Goal: Check status: Check status

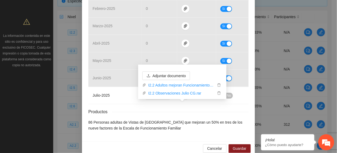
scroll to position [271, 0]
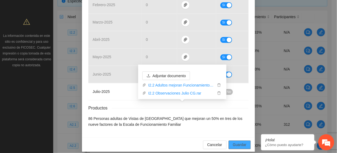
click at [233, 141] on span "Guardar" at bounding box center [240, 144] width 14 height 6
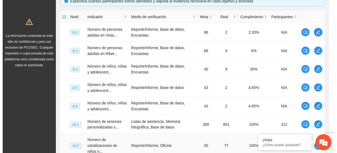
scroll to position [0, 0]
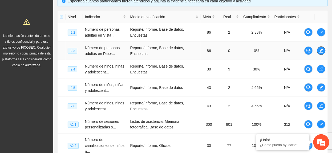
click at [320, 51] on icon "edit" at bounding box center [321, 50] width 4 height 4
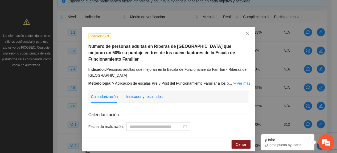
click at [139, 93] on div "Indicador y resultados" at bounding box center [144, 96] width 36 height 6
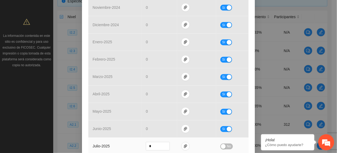
scroll to position [271, 0]
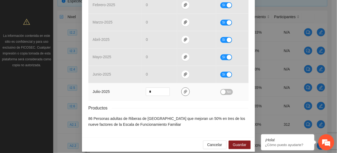
click at [183, 89] on icon "paper-clip" at bounding box center [185, 91] width 4 height 4
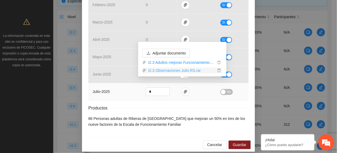
click at [183, 68] on link "I2.3 Observaciones Julio RS.rar" at bounding box center [181, 70] width 70 height 6
drag, startPoint x: 131, startPoint y: 104, endPoint x: 132, endPoint y: 109, distance: 4.9
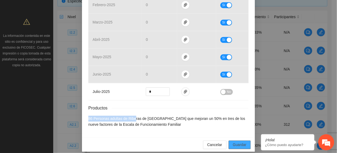
click at [233, 141] on span "Guardar" at bounding box center [240, 144] width 14 height 6
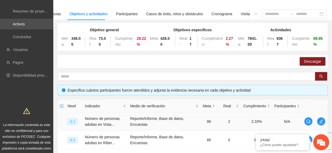
scroll to position [0, 0]
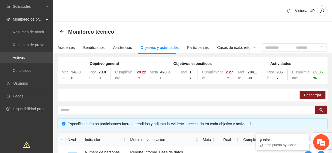
click at [25, 58] on link "Activos" at bounding box center [19, 57] width 12 height 4
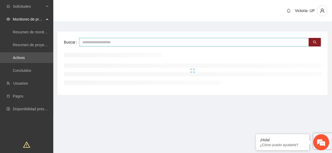
click at [104, 39] on input "text" at bounding box center [194, 42] width 230 height 9
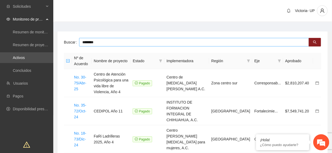
type input "********"
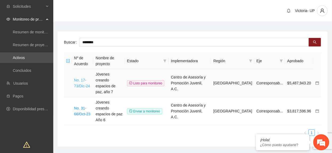
click at [88, 80] on link "No. 17-73/Dic-24" at bounding box center [82, 83] width 16 height 10
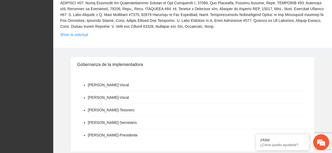
scroll to position [177, 0]
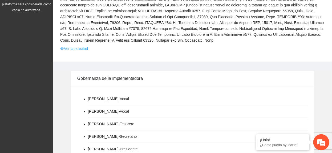
click at [78, 46] on link "Ver la solicitud" at bounding box center [74, 49] width 28 height 6
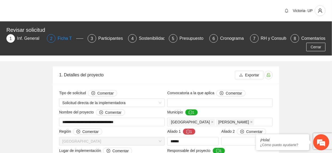
click at [60, 37] on div "Ficha T" at bounding box center [67, 38] width 18 height 9
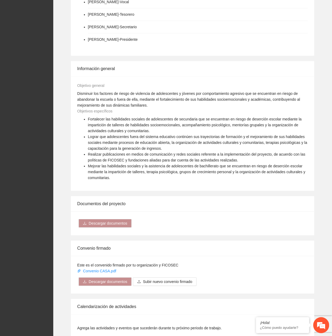
scroll to position [519, 0]
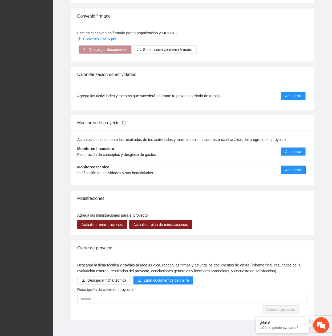
click at [292, 152] on button "Actualizar" at bounding box center [293, 170] width 25 height 9
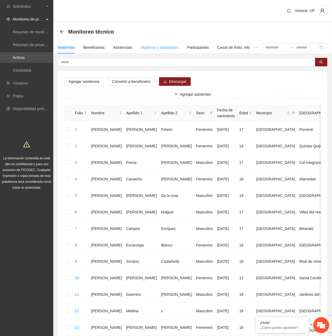
click at [152, 44] on div "Objetivos y actividades" at bounding box center [160, 47] width 38 height 12
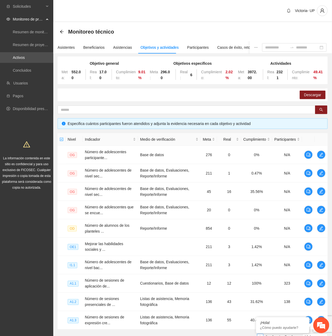
click at [132, 99] on div "Descargar" at bounding box center [193, 94] width 270 height 13
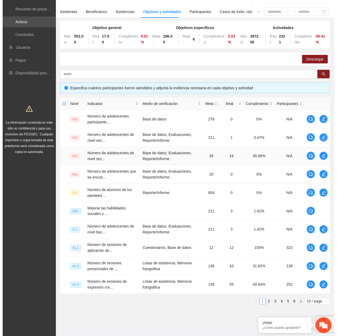
scroll to position [46, 0]
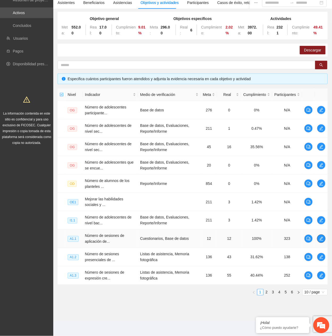
click at [319, 152] on icon "edit" at bounding box center [321, 238] width 4 height 4
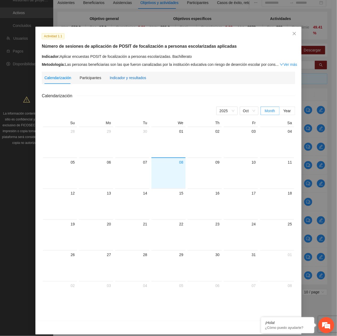
click at [124, 77] on div "Indicador y resultados" at bounding box center [128, 78] width 36 height 6
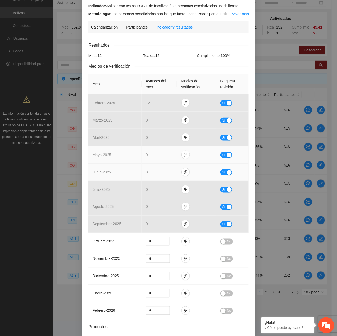
scroll to position [0, 0]
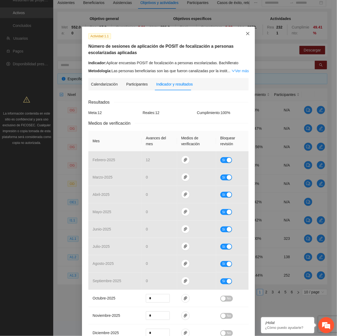
click at [246, 34] on icon "close" at bounding box center [248, 33] width 4 height 4
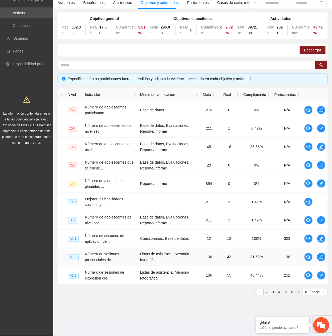
click at [321, 152] on icon "edit" at bounding box center [321, 257] width 4 height 4
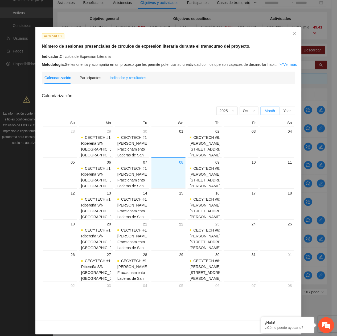
click at [132, 74] on div "Indicador y resultados" at bounding box center [128, 78] width 36 height 12
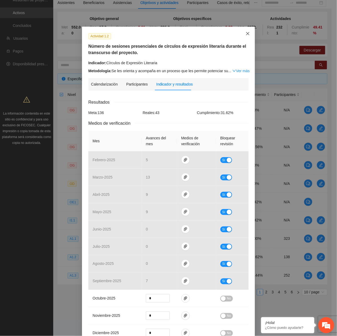
drag, startPoint x: 241, startPoint y: 33, endPoint x: 250, endPoint y: 52, distance: 21.1
click at [241, 34] on span "Close" at bounding box center [248, 34] width 14 height 14
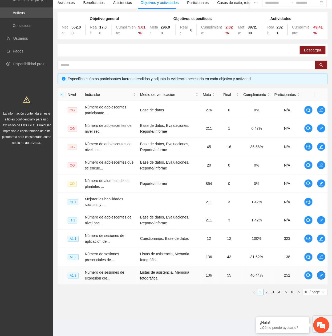
click at [323, 152] on icon "edit" at bounding box center [321, 275] width 4 height 4
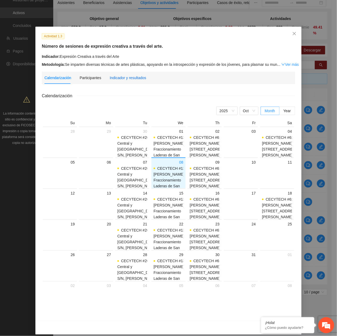
click at [130, 78] on div "Indicador y resultados" at bounding box center [128, 78] width 36 height 6
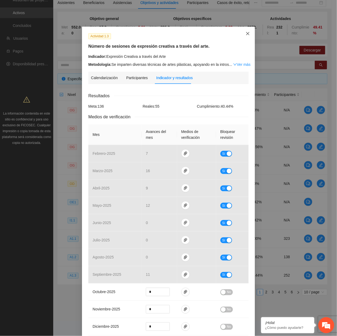
drag, startPoint x: 243, startPoint y: 32, endPoint x: 185, endPoint y: 70, distance: 69.3
click at [243, 32] on span "Close" at bounding box center [248, 34] width 14 height 14
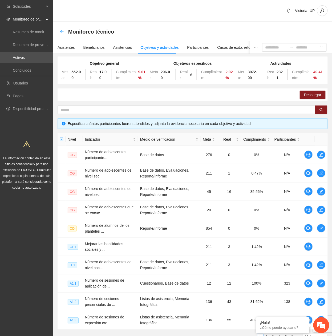
click at [61, 31] on icon "arrow-left" at bounding box center [62, 32] width 4 height 4
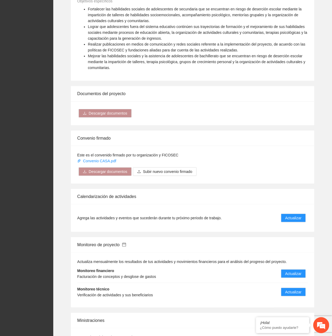
scroll to position [519, 0]
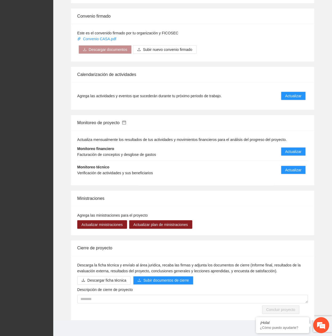
click at [126, 121] on icon "calendar" at bounding box center [124, 123] width 4 height 4
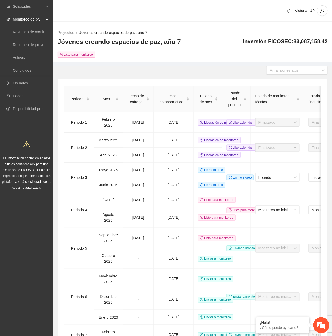
click at [93, 34] on link "Jóvenes creando espacios de paz, año 7" at bounding box center [113, 32] width 68 height 4
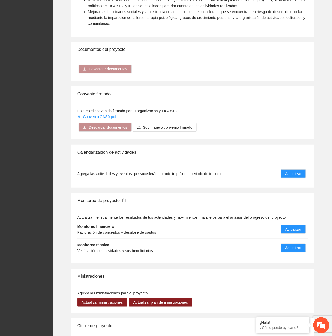
scroll to position [519, 0]
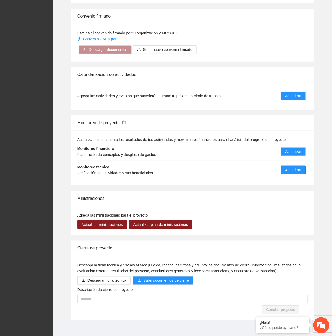
click at [291, 152] on span "Actualizar" at bounding box center [293, 170] width 16 height 6
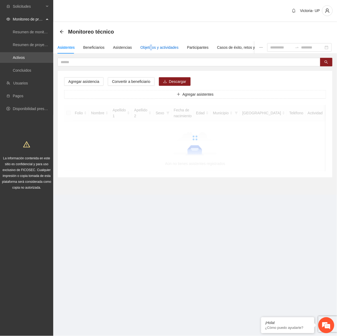
click at [150, 49] on div "Objetivos y actividades" at bounding box center [160, 47] width 38 height 6
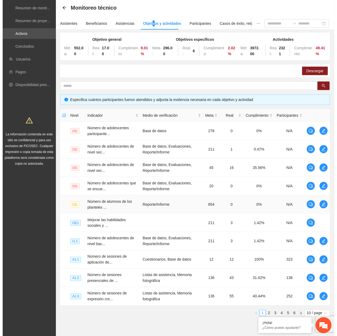
scroll to position [46, 0]
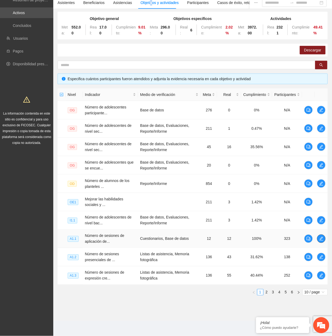
click at [322, 152] on icon "edit" at bounding box center [321, 238] width 4 height 4
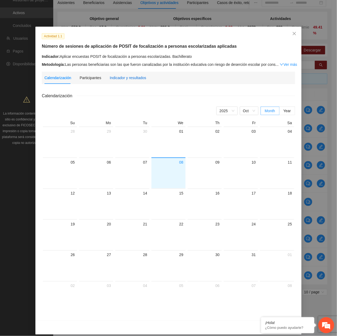
drag, startPoint x: 118, startPoint y: 76, endPoint x: 121, endPoint y: 77, distance: 2.7
click at [119, 76] on div "Indicador y resultados" at bounding box center [128, 78] width 36 height 6
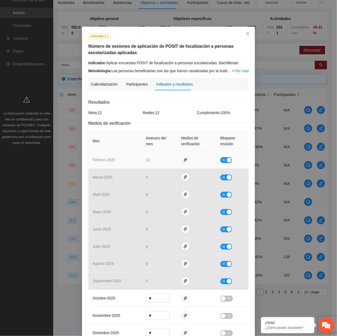
scroll to position [71, 0]
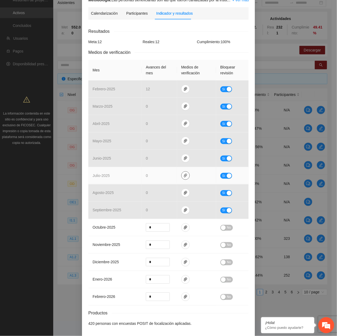
click at [184, 152] on icon "paper-clip" at bounding box center [185, 175] width 4 height 4
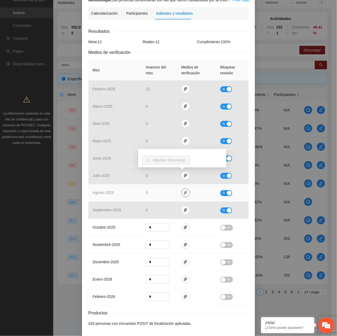
click at [184, 152] on icon "paper-clip" at bounding box center [185, 193] width 3 height 4
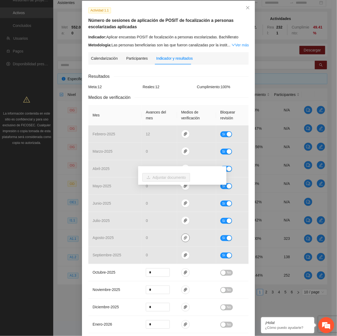
scroll to position [0, 0]
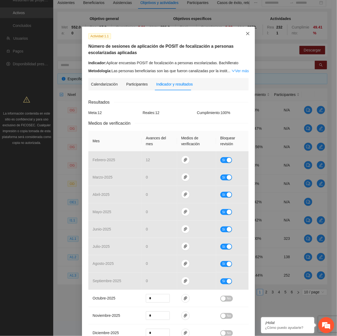
click at [246, 33] on icon "close" at bounding box center [248, 33] width 4 height 4
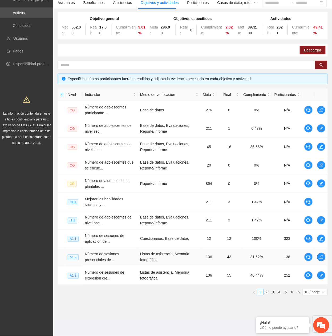
click at [319, 152] on icon "edit" at bounding box center [321, 257] width 4 height 4
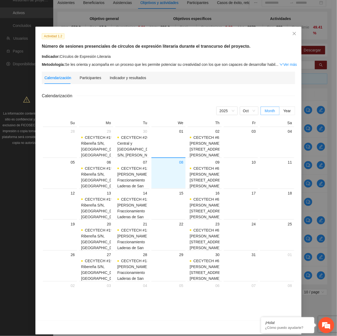
drag, startPoint x: 105, startPoint y: 74, endPoint x: 125, endPoint y: 84, distance: 21.8
click at [106, 74] on div "Calendarización Participantes Indicador y resultados" at bounding box center [95, 78] width 102 height 12
click at [125, 79] on div "Indicador y resultados" at bounding box center [128, 78] width 36 height 6
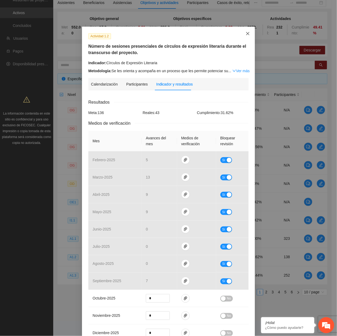
click at [246, 33] on icon "close" at bounding box center [247, 33] width 3 height 3
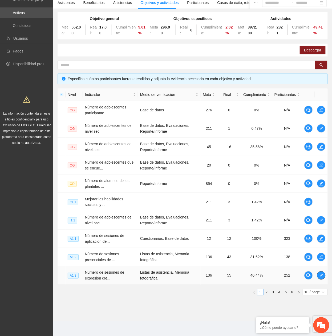
click at [322, 152] on button "button" at bounding box center [321, 275] width 9 height 9
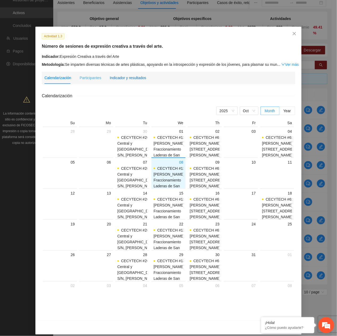
click at [129, 76] on div "Indicador y resultados" at bounding box center [128, 78] width 36 height 6
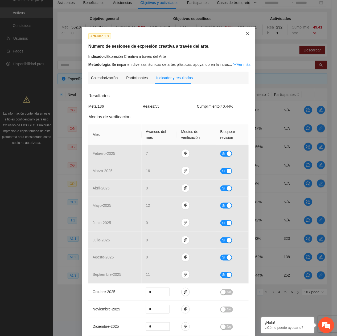
drag, startPoint x: 246, startPoint y: 35, endPoint x: 226, endPoint y: 102, distance: 70.7
click at [247, 34] on icon "close" at bounding box center [248, 33] width 4 height 4
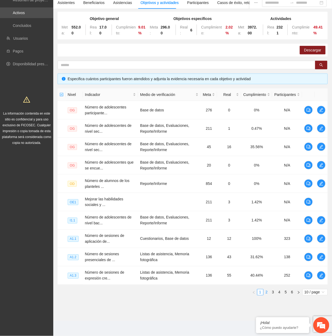
click at [266, 152] on link "2" at bounding box center [267, 292] width 6 height 6
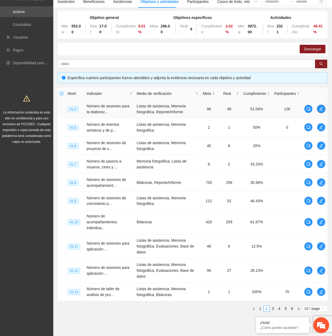
click at [322, 108] on icon "edit" at bounding box center [321, 109] width 4 height 4
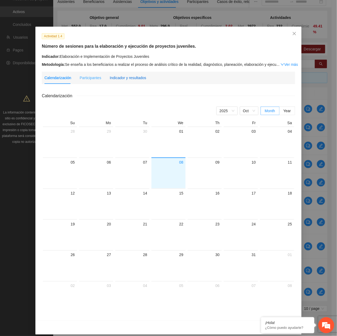
drag, startPoint x: 131, startPoint y: 77, endPoint x: 129, endPoint y: 82, distance: 5.1
click at [130, 77] on div "Indicador y resultados" at bounding box center [128, 78] width 36 height 6
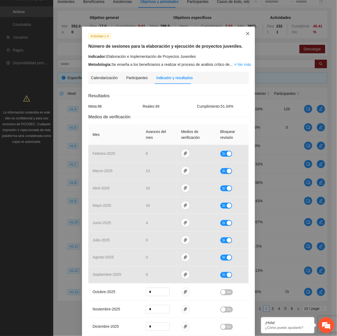
drag, startPoint x: 247, startPoint y: 31, endPoint x: 243, endPoint y: 36, distance: 5.9
click at [246, 32] on icon "close" at bounding box center [248, 33] width 4 height 4
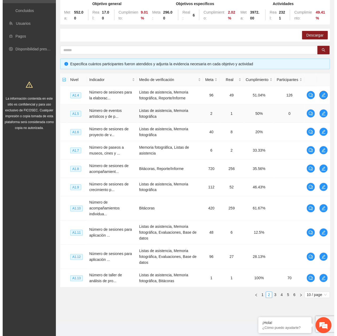
scroll to position [63, 0]
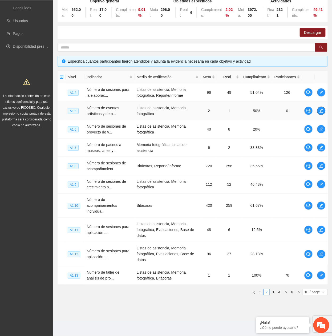
click at [320, 109] on icon "edit" at bounding box center [321, 111] width 4 height 4
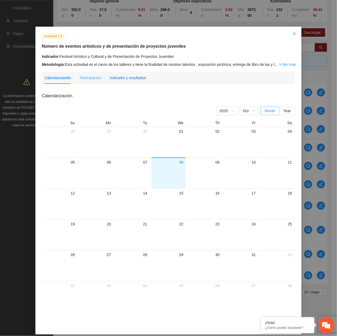
click at [129, 77] on div "Indicador y resultados" at bounding box center [128, 78] width 36 height 6
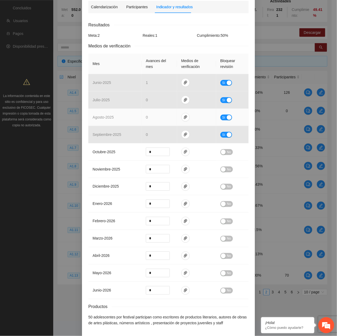
scroll to position [0, 0]
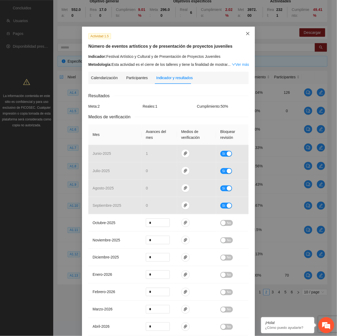
drag, startPoint x: 244, startPoint y: 31, endPoint x: 240, endPoint y: 39, distance: 8.6
click at [246, 31] on icon "close" at bounding box center [248, 33] width 4 height 4
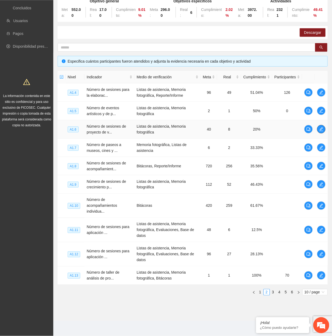
click at [320, 129] on icon "edit" at bounding box center [321, 129] width 4 height 4
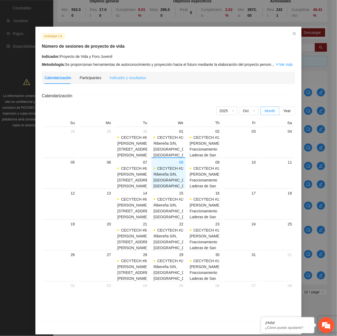
click at [132, 81] on div "Indicador y resultados" at bounding box center [128, 78] width 36 height 12
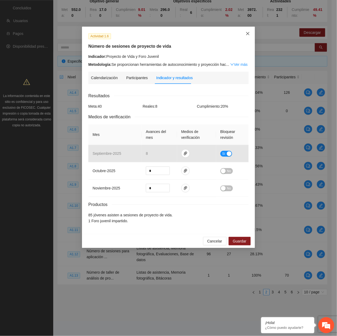
click at [245, 32] on span "Close" at bounding box center [248, 34] width 14 height 14
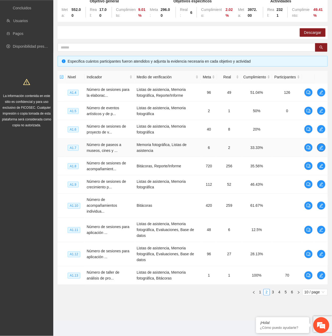
click at [322, 146] on icon "edit" at bounding box center [321, 147] width 4 height 4
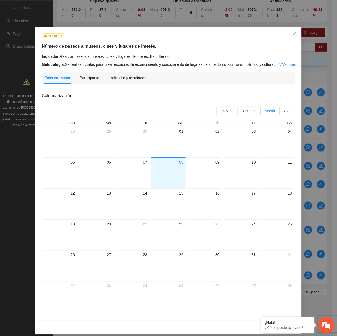
drag, startPoint x: 122, startPoint y: 73, endPoint x: 121, endPoint y: 76, distance: 3.4
click at [122, 75] on div "Indicador y resultados" at bounding box center [128, 78] width 36 height 12
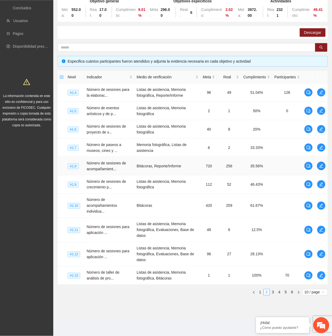
click at [324, 152] on span "edit" at bounding box center [321, 166] width 8 height 4
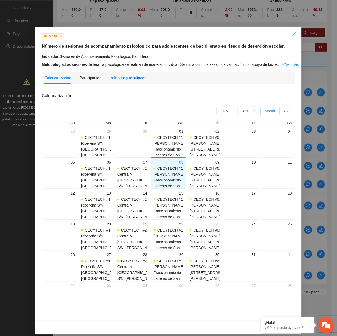
click at [118, 79] on div "Indicador y resultados" at bounding box center [128, 78] width 36 height 6
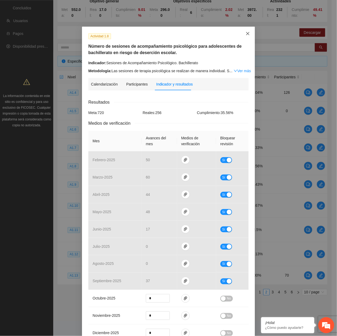
click at [241, 35] on span "Close" at bounding box center [248, 34] width 14 height 14
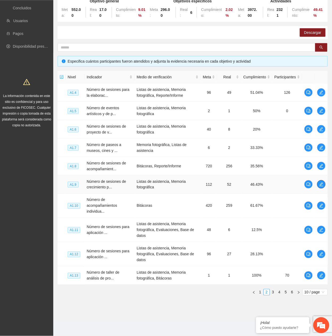
click at [322, 152] on icon "edit" at bounding box center [321, 184] width 4 height 4
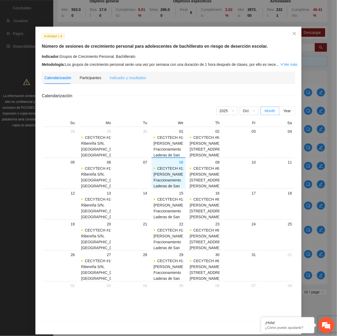
click at [132, 74] on div "Indicador y resultados" at bounding box center [128, 78] width 36 height 12
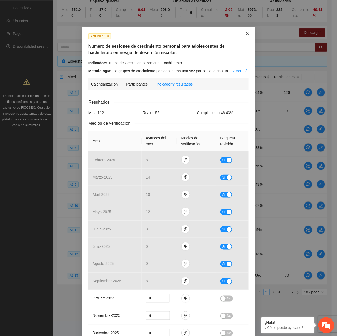
click at [246, 35] on icon "close" at bounding box center [248, 33] width 4 height 4
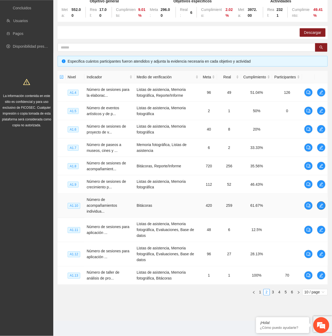
click at [321, 152] on icon "edit" at bounding box center [321, 206] width 4 height 4
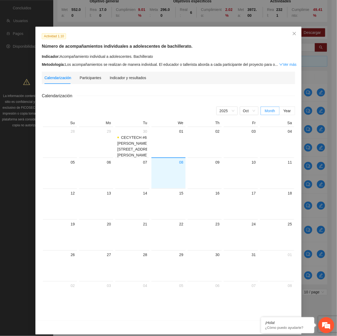
drag, startPoint x: 124, startPoint y: 80, endPoint x: 138, endPoint y: 85, distance: 15.2
click at [124, 80] on div "Indicador y resultados" at bounding box center [128, 78] width 36 height 12
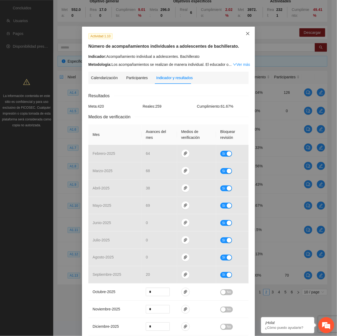
drag, startPoint x: 242, startPoint y: 32, endPoint x: 241, endPoint y: 40, distance: 7.6
click at [242, 34] on span "Close" at bounding box center [248, 34] width 14 height 14
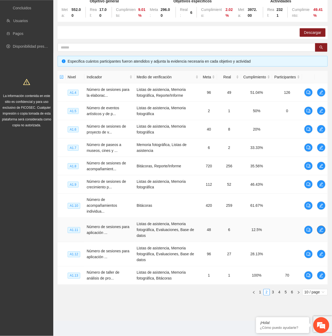
click at [323, 152] on button "button" at bounding box center [321, 229] width 9 height 9
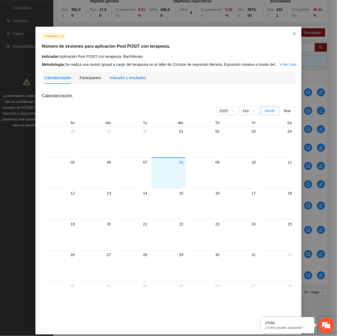
click at [119, 77] on div "Indicador y resultados" at bounding box center [128, 78] width 36 height 6
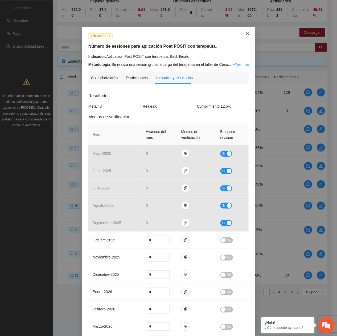
click at [246, 33] on icon "close" at bounding box center [248, 33] width 4 height 4
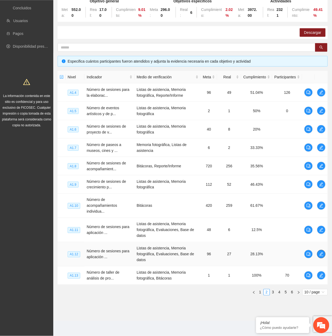
click at [322, 152] on icon "edit" at bounding box center [321, 254] width 4 height 4
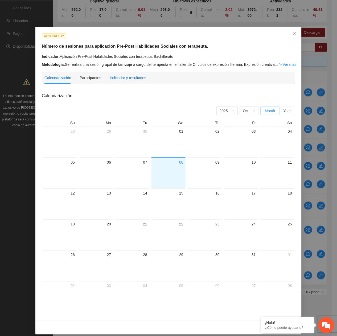
click at [125, 79] on div "Indicador y resultados" at bounding box center [128, 78] width 36 height 6
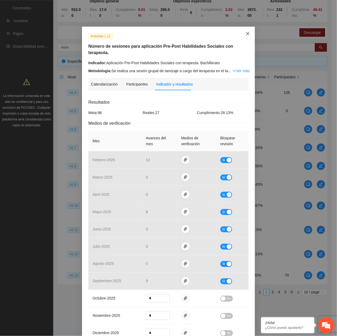
click at [246, 32] on icon "close" at bounding box center [248, 33] width 4 height 4
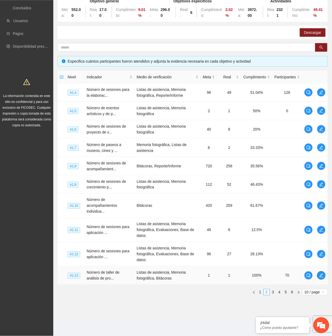
click at [323, 152] on icon "edit" at bounding box center [321, 275] width 4 height 4
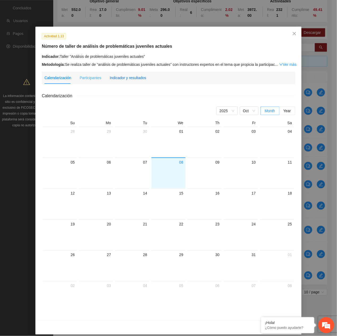
click at [130, 79] on div "Indicador y resultados" at bounding box center [128, 78] width 36 height 6
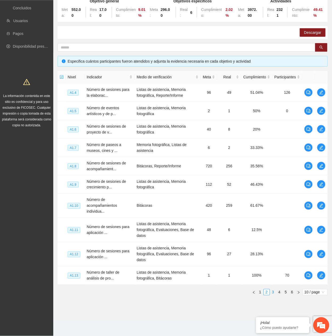
click at [274, 152] on link "3" at bounding box center [273, 292] width 6 height 6
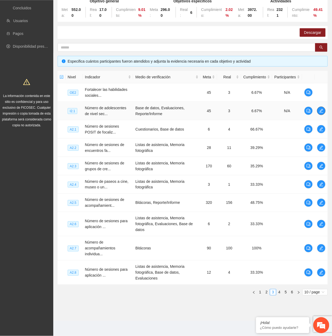
click at [321, 110] on icon "edit" at bounding box center [321, 111] width 4 height 4
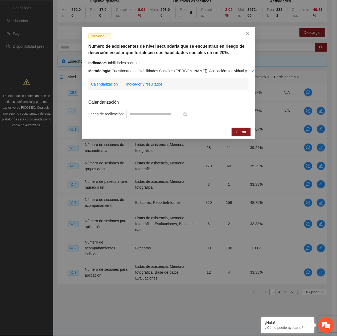
click at [144, 84] on div "Indicador y resultados" at bounding box center [144, 84] width 36 height 6
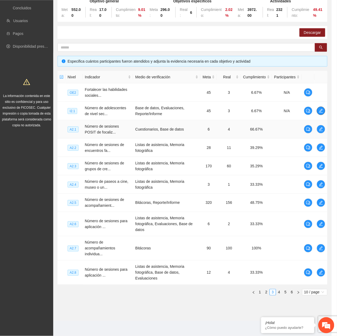
scroll to position [52, 0]
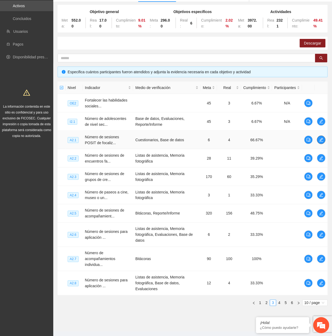
click at [321, 139] on icon "edit" at bounding box center [321, 140] width 4 height 4
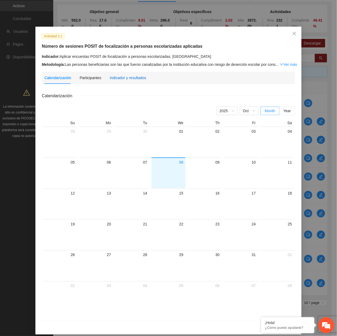
click at [116, 75] on div "Indicador y resultados" at bounding box center [128, 78] width 36 height 6
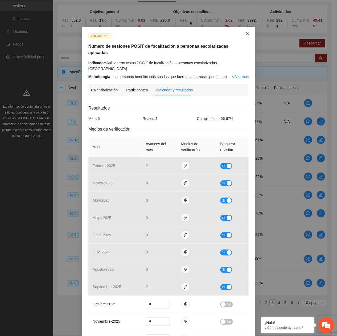
drag, startPoint x: 242, startPoint y: 33, endPoint x: 247, endPoint y: 35, distance: 5.1
click at [247, 35] on span "Close" at bounding box center [248, 34] width 14 height 14
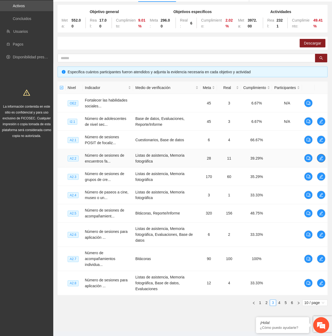
click at [323, 152] on icon "edit" at bounding box center [321, 158] width 4 height 4
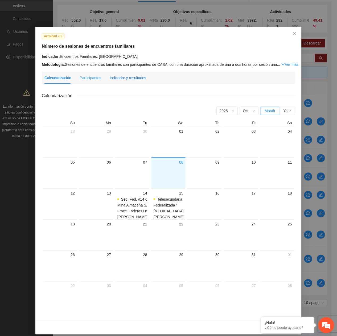
click at [138, 78] on div "Indicador y resultados" at bounding box center [128, 78] width 36 height 6
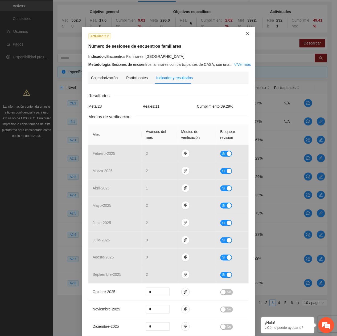
drag, startPoint x: 250, startPoint y: 30, endPoint x: 232, endPoint y: 43, distance: 21.7
click at [249, 32] on span "Close" at bounding box center [248, 34] width 14 height 14
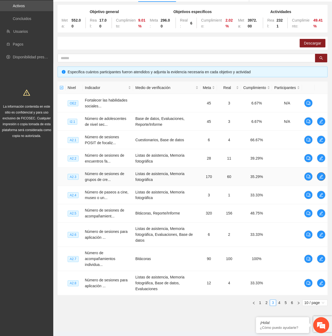
click at [320, 152] on icon "edit" at bounding box center [321, 176] width 4 height 4
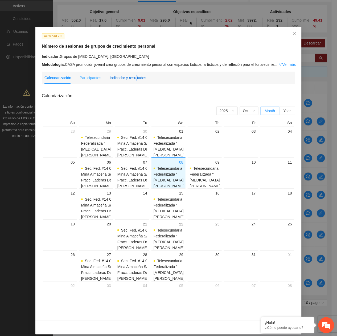
click at [133, 75] on div "Indicador y resultados" at bounding box center [128, 78] width 36 height 6
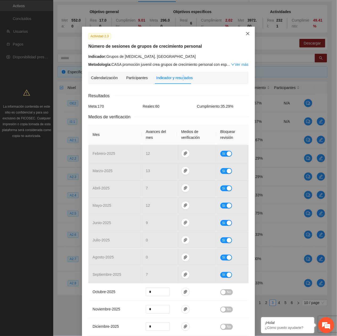
click at [246, 31] on icon "close" at bounding box center [248, 33] width 4 height 4
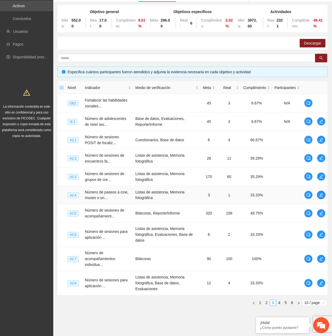
click at [321, 152] on button "button" at bounding box center [321, 195] width 9 height 9
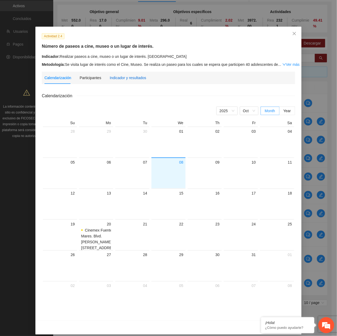
click at [135, 78] on div "Indicador y resultados" at bounding box center [128, 78] width 36 height 6
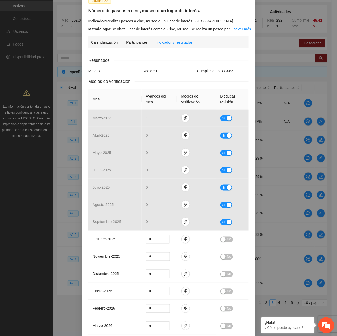
scroll to position [0, 0]
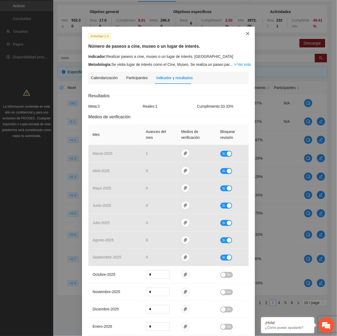
click at [248, 35] on span "Close" at bounding box center [248, 34] width 14 height 14
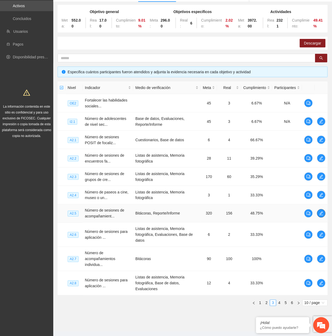
click at [323, 152] on span "edit" at bounding box center [321, 213] width 8 height 4
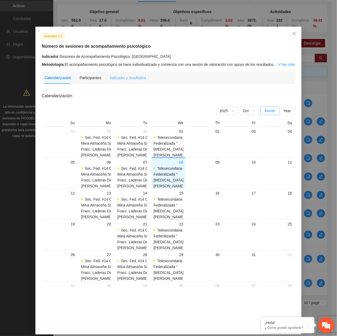
click at [115, 81] on div "Indicador y resultados" at bounding box center [128, 78] width 36 height 12
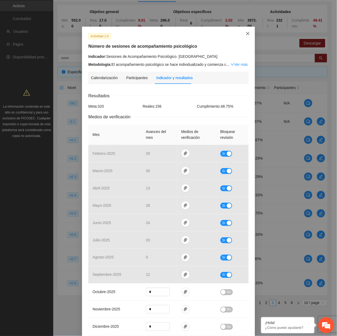
click at [247, 30] on span "Close" at bounding box center [248, 34] width 14 height 14
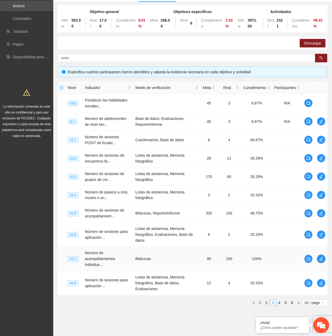
click at [320, 152] on icon "edit" at bounding box center [321, 259] width 4 height 4
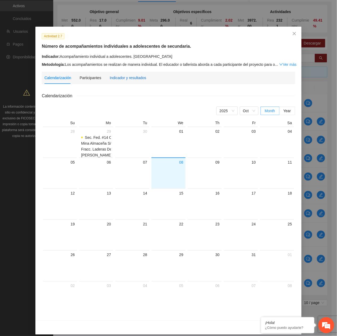
click at [127, 78] on div "Indicador y resultados" at bounding box center [128, 78] width 36 height 6
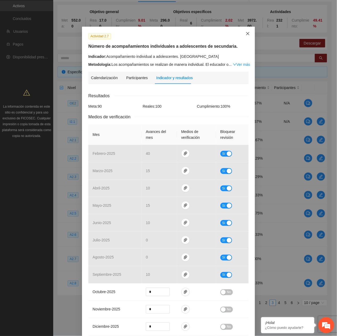
click at [242, 33] on span "Close" at bounding box center [248, 34] width 14 height 14
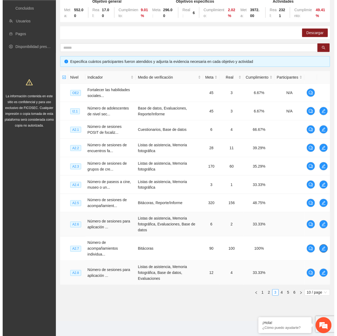
scroll to position [63, 0]
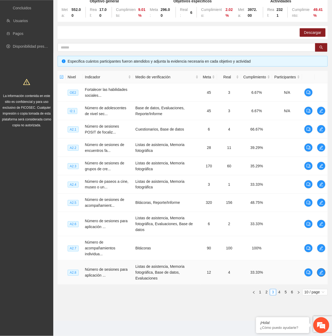
click at [323, 152] on icon "edit" at bounding box center [321, 272] width 4 height 4
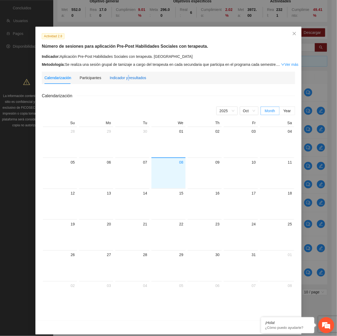
click at [125, 77] on div "Indicador y resultados" at bounding box center [128, 78] width 36 height 6
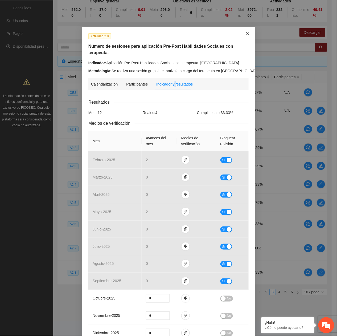
click at [243, 35] on span "Close" at bounding box center [248, 34] width 14 height 14
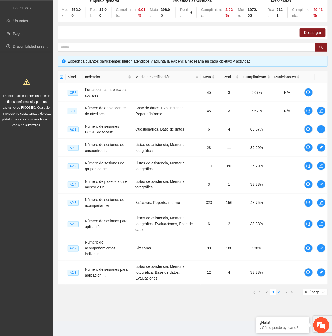
click at [278, 152] on link "4" at bounding box center [279, 292] width 6 height 6
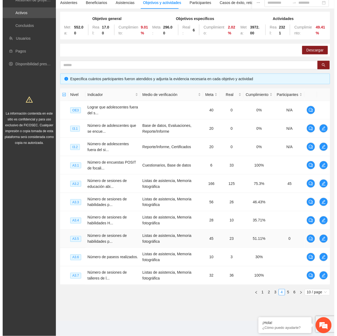
scroll to position [46, 0]
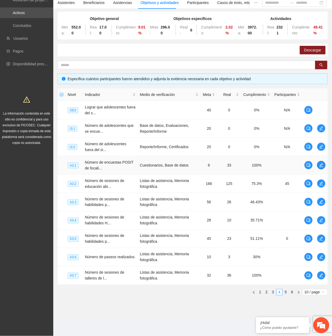
click at [318, 152] on span "edit" at bounding box center [321, 165] width 8 height 4
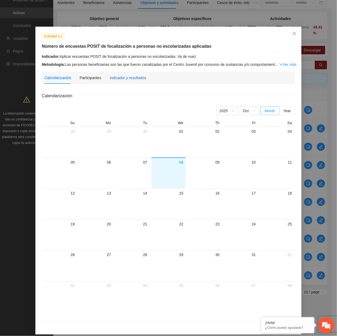
click at [133, 75] on div "Indicador y resultados" at bounding box center [128, 78] width 36 height 6
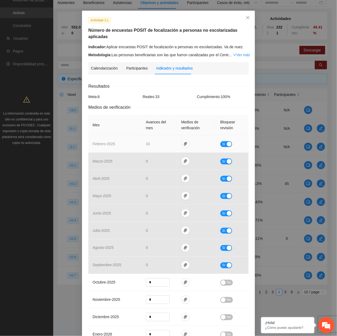
scroll to position [0, 0]
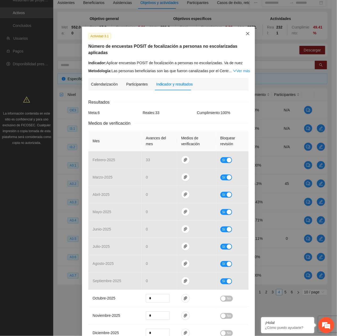
click at [246, 32] on icon "close" at bounding box center [248, 33] width 4 height 4
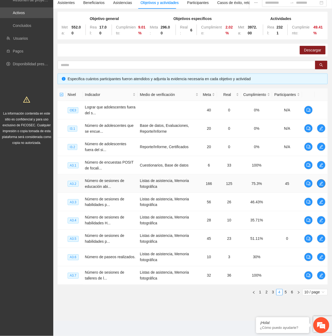
click at [321, 152] on icon "edit" at bounding box center [321, 183] width 4 height 4
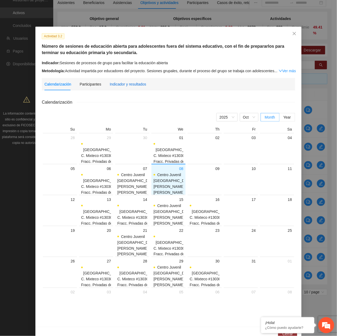
click at [126, 87] on div "Indicador y resultados" at bounding box center [128, 84] width 36 height 6
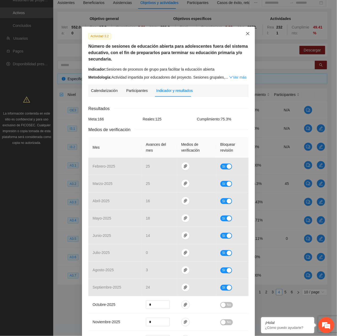
click at [246, 31] on icon "close" at bounding box center [248, 33] width 4 height 4
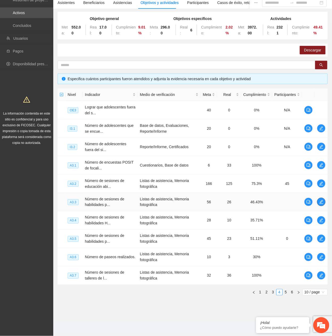
click at [321, 152] on icon "edit" at bounding box center [321, 202] width 4 height 4
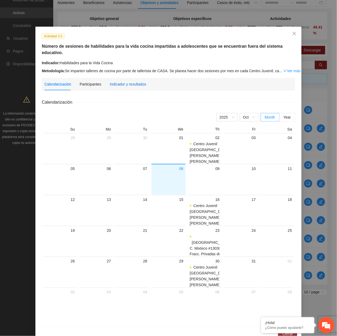
click at [125, 81] on div "Indicador y resultados" at bounding box center [128, 84] width 36 height 6
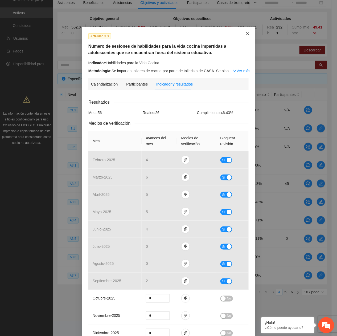
click at [248, 37] on span "Close" at bounding box center [248, 34] width 14 height 14
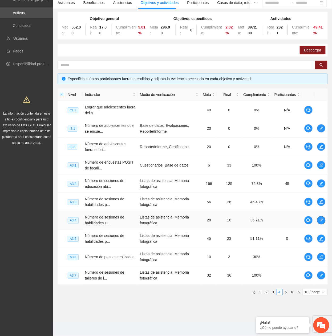
click at [319, 152] on icon "edit" at bounding box center [321, 220] width 4 height 4
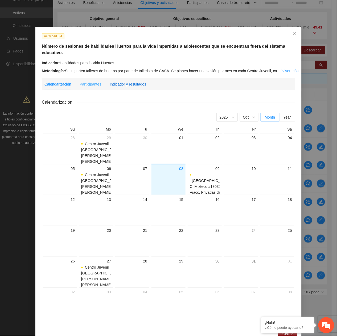
click at [131, 81] on div "Indicador y resultados" at bounding box center [128, 84] width 36 height 6
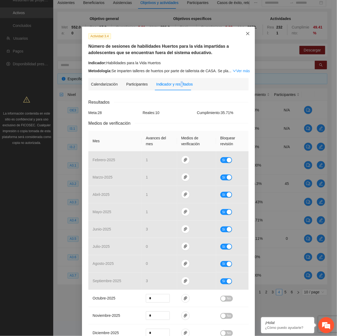
drag, startPoint x: 243, startPoint y: 30, endPoint x: 241, endPoint y: 48, distance: 18.5
click at [243, 30] on span "Close" at bounding box center [248, 34] width 14 height 14
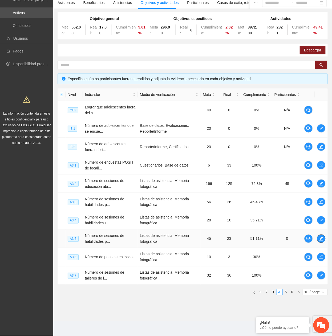
click at [321, 152] on icon "edit" at bounding box center [321, 239] width 4 height 4
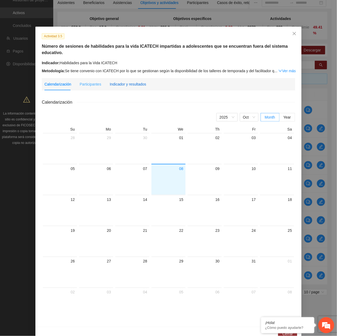
click at [134, 81] on div "Indicador y resultados" at bounding box center [128, 84] width 36 height 6
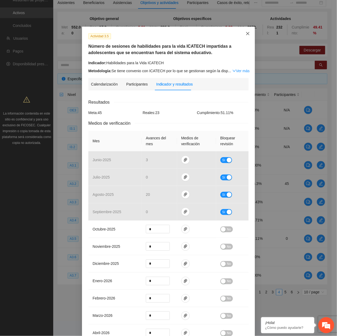
click at [247, 31] on span "Close" at bounding box center [248, 34] width 14 height 14
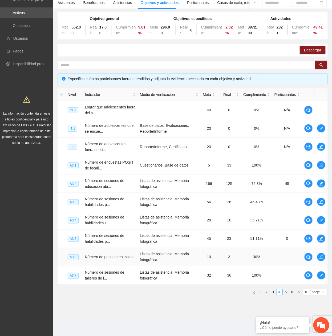
click at [315, 152] on td at bounding box center [321, 257] width 13 height 18
click at [319, 152] on icon "edit" at bounding box center [321, 257] width 4 height 4
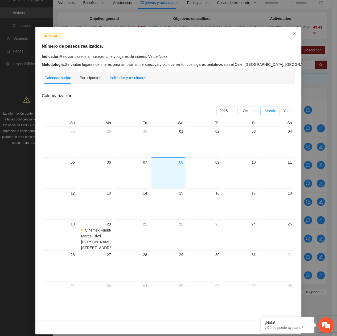
click at [134, 75] on div "Indicador y resultados" at bounding box center [128, 78] width 36 height 6
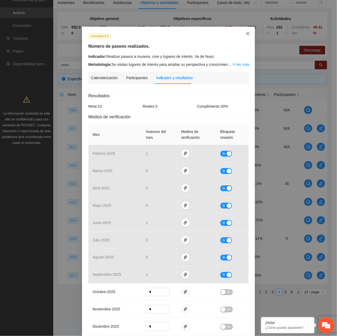
drag, startPoint x: 245, startPoint y: 35, endPoint x: 247, endPoint y: 56, distance: 20.6
click at [245, 36] on span "Close" at bounding box center [248, 34] width 14 height 14
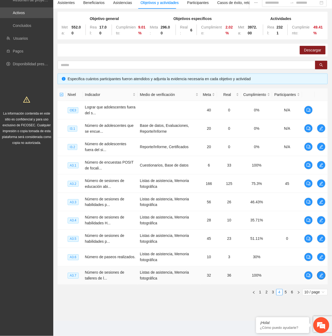
click at [322, 152] on icon "edit" at bounding box center [321, 275] width 4 height 4
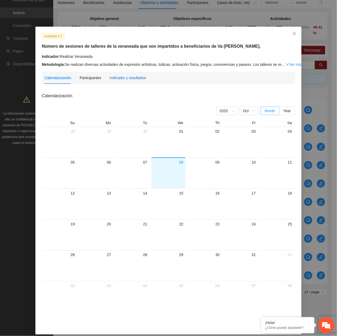
click at [141, 80] on div "Indicador y resultados" at bounding box center [128, 78] width 36 height 6
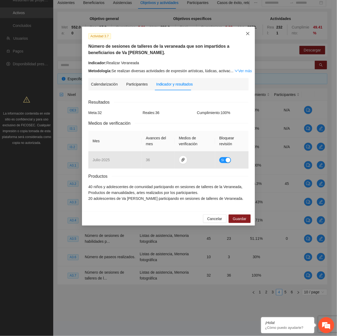
click at [245, 30] on span "Close" at bounding box center [248, 34] width 14 height 14
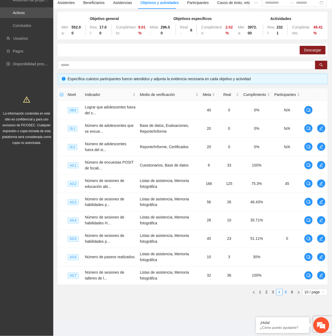
click at [284, 152] on link "5" at bounding box center [286, 292] width 6 height 6
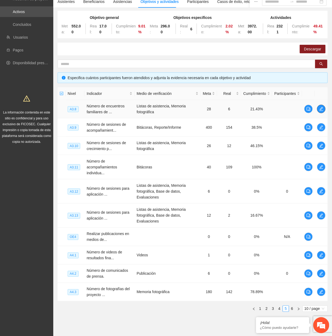
click at [322, 110] on icon "edit" at bounding box center [321, 109] width 4 height 4
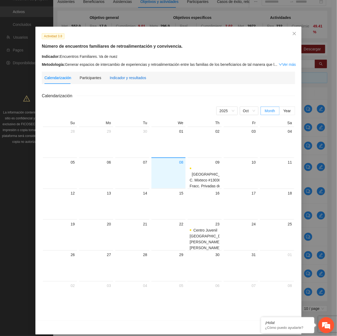
click at [114, 78] on div "Indicador y resultados" at bounding box center [128, 78] width 36 height 6
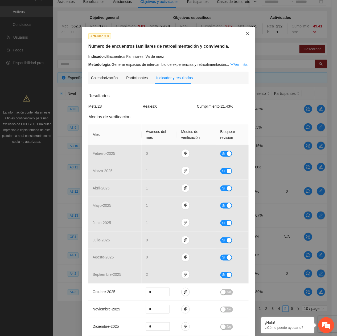
drag, startPoint x: 243, startPoint y: 30, endPoint x: 240, endPoint y: 31, distance: 3.2
click at [241, 31] on span "Close" at bounding box center [248, 34] width 14 height 14
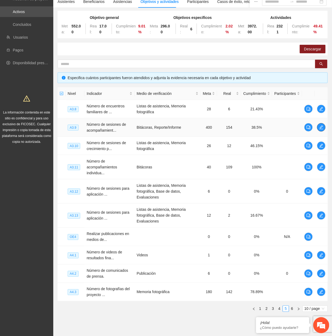
click at [321, 128] on icon "edit" at bounding box center [321, 127] width 4 height 4
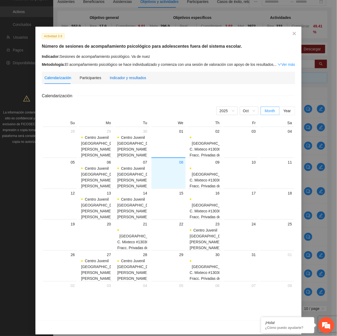
click at [123, 80] on div "Indicador y resultados" at bounding box center [128, 78] width 36 height 6
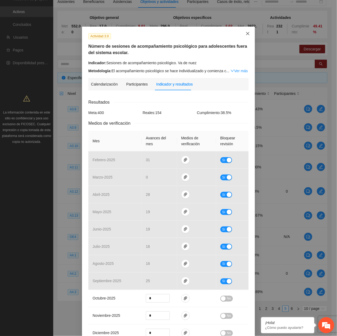
drag, startPoint x: 242, startPoint y: 34, endPoint x: 256, endPoint y: 50, distance: 20.6
click at [242, 34] on span "Close" at bounding box center [248, 34] width 14 height 14
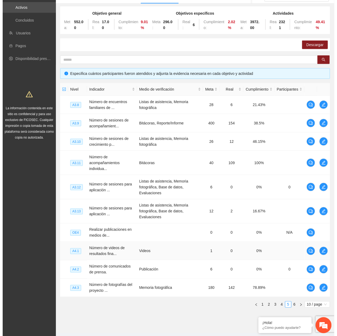
scroll to position [63, 0]
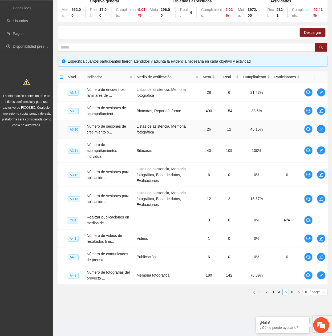
click at [325, 129] on span "edit" at bounding box center [321, 129] width 8 height 4
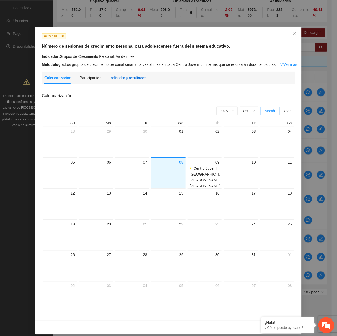
click at [116, 77] on div "Indicador y resultados" at bounding box center [128, 78] width 36 height 6
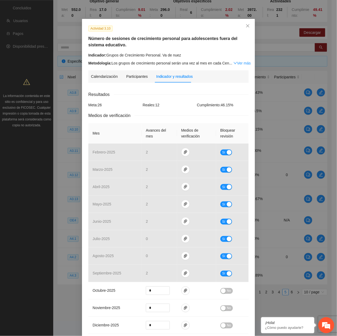
scroll to position [0, 0]
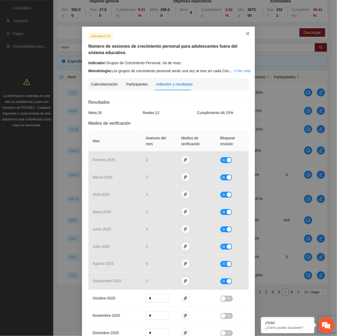
click at [246, 35] on icon "close" at bounding box center [248, 33] width 4 height 4
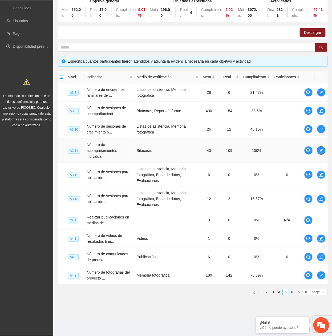
click at [321, 149] on icon "edit" at bounding box center [321, 150] width 4 height 4
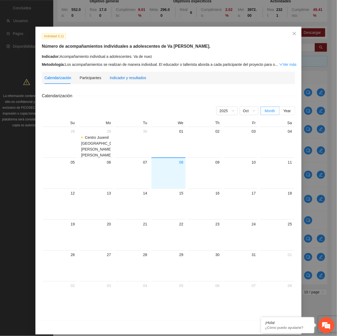
drag, startPoint x: 119, startPoint y: 75, endPoint x: 115, endPoint y: 82, distance: 8.2
click at [118, 75] on div "Indicador y resultados" at bounding box center [128, 78] width 36 height 6
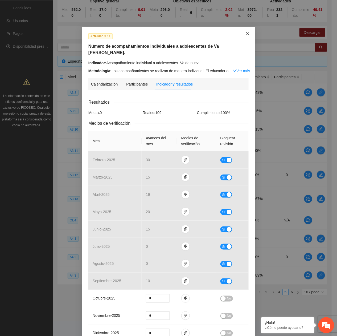
drag, startPoint x: 244, startPoint y: 32, endPoint x: 242, endPoint y: 36, distance: 4.5
click at [246, 34] on icon "close" at bounding box center [248, 33] width 4 height 4
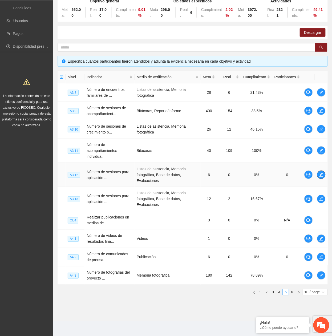
click at [322, 152] on icon "edit" at bounding box center [321, 175] width 4 height 4
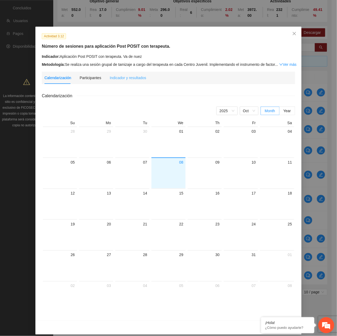
click at [123, 73] on div "Indicador y resultados" at bounding box center [128, 78] width 36 height 12
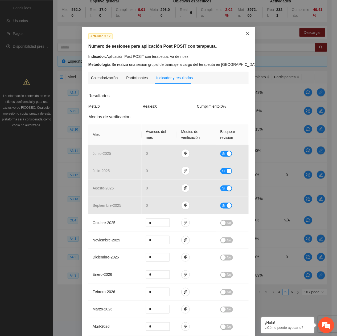
click at [247, 33] on icon "close" at bounding box center [248, 33] width 4 height 4
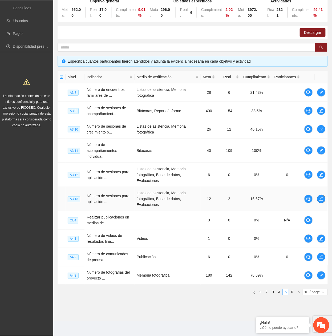
click at [321, 152] on icon "edit" at bounding box center [321, 199] width 4 height 4
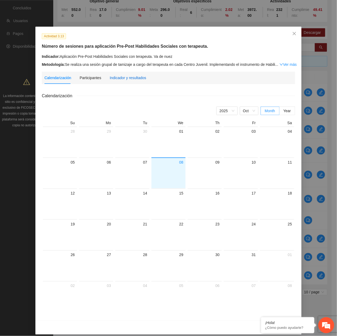
drag, startPoint x: 132, startPoint y: 78, endPoint x: 137, endPoint y: 85, distance: 8.3
click at [131, 78] on div "Indicador y resultados" at bounding box center [128, 78] width 36 height 6
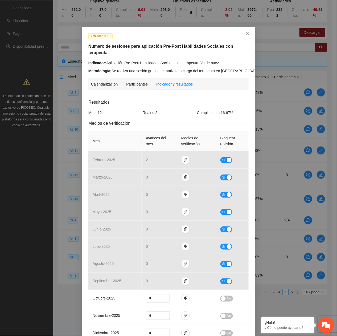
scroll to position [35, 0]
